Goal: Information Seeking & Learning: Find specific fact

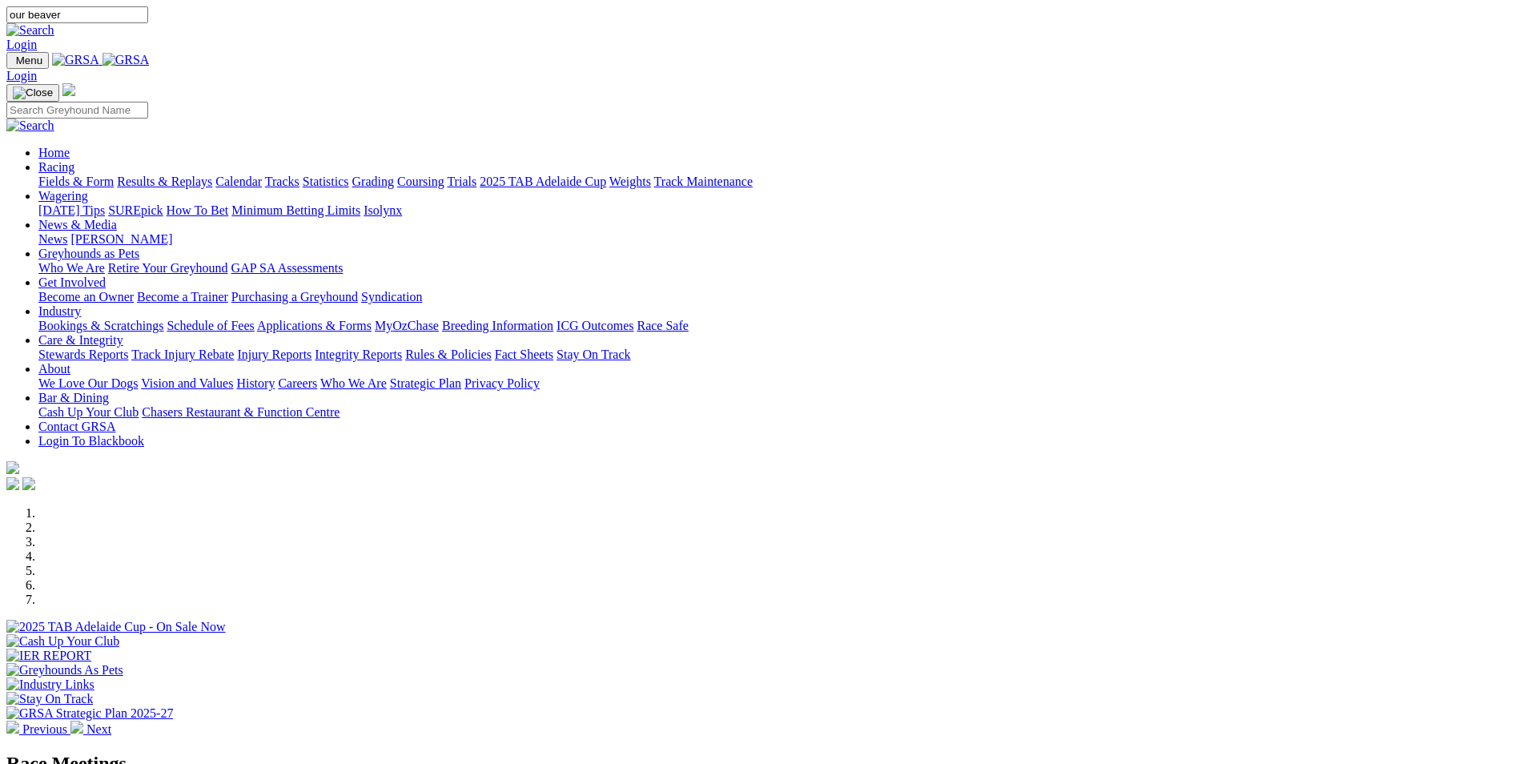
type input "our beaver"
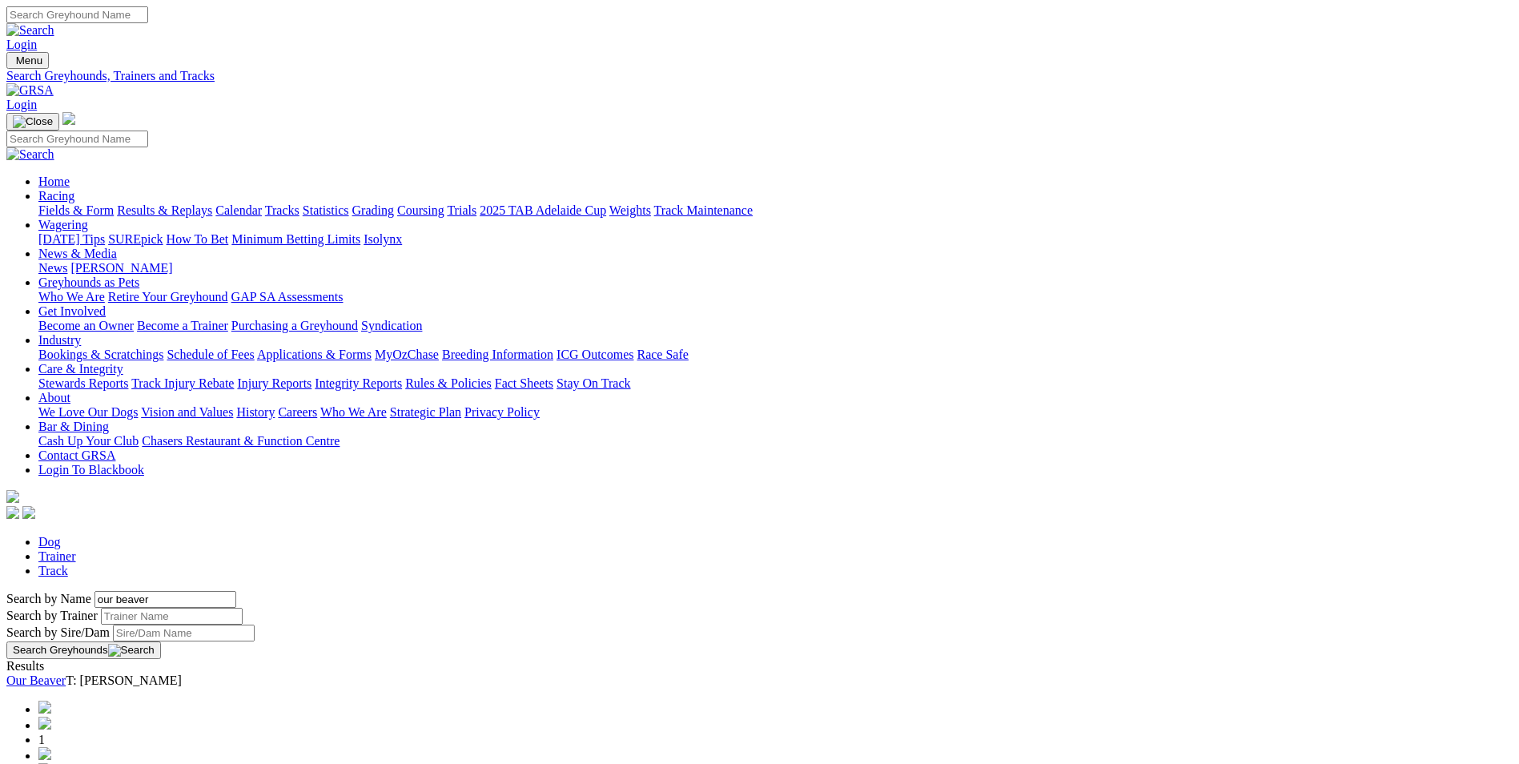
click at [66, 673] on link "Our Beaver" at bounding box center [35, 680] width 59 height 14
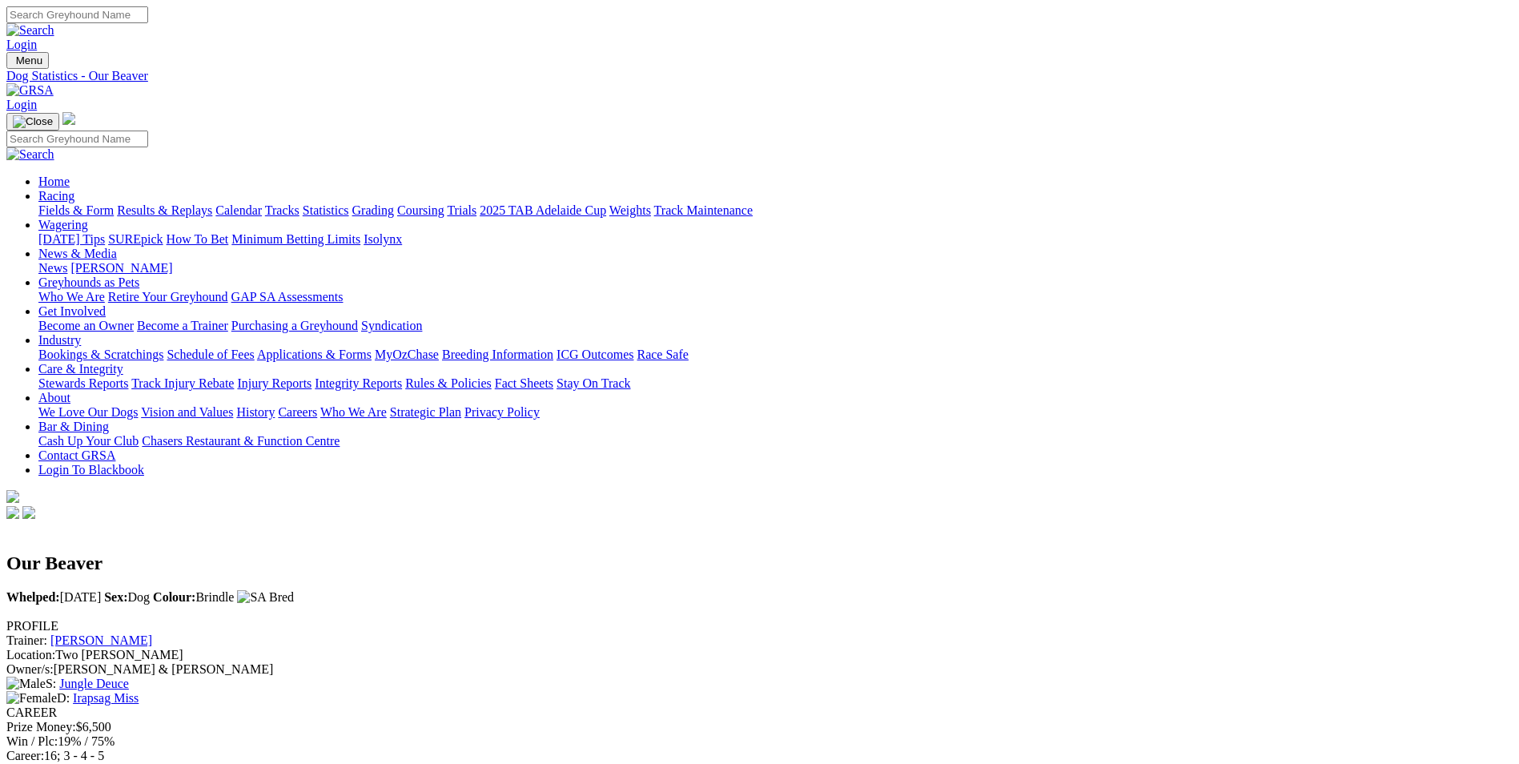
drag, startPoint x: 432, startPoint y: 383, endPoint x: 489, endPoint y: 380, distance: 57.7
click at [489, 619] on div "PROFILE Trainer: Tiarn Jaensch Location: Two Wells Owner/s: C Jaensch & B Gaspa…" at bounding box center [759, 662] width 1506 height 86
